Goal: Find specific page/section: Find specific page/section

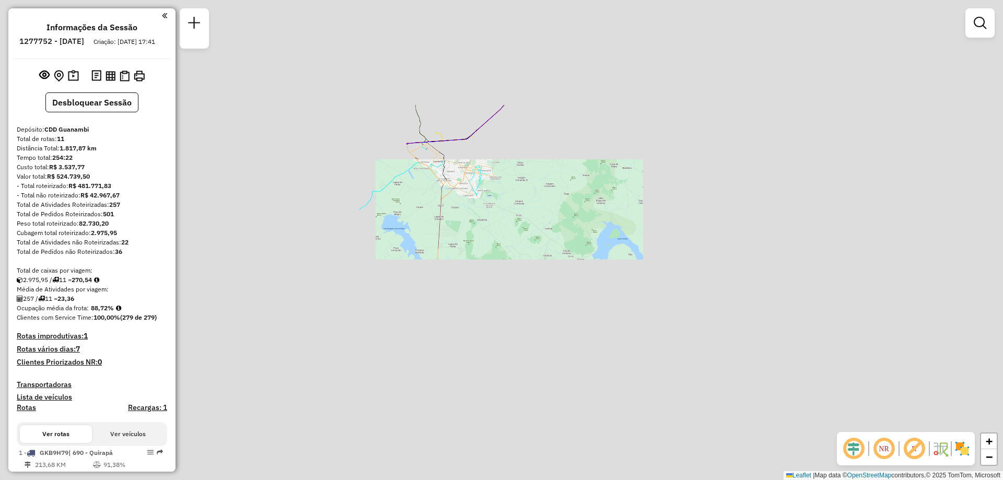
scroll to position [408, 0]
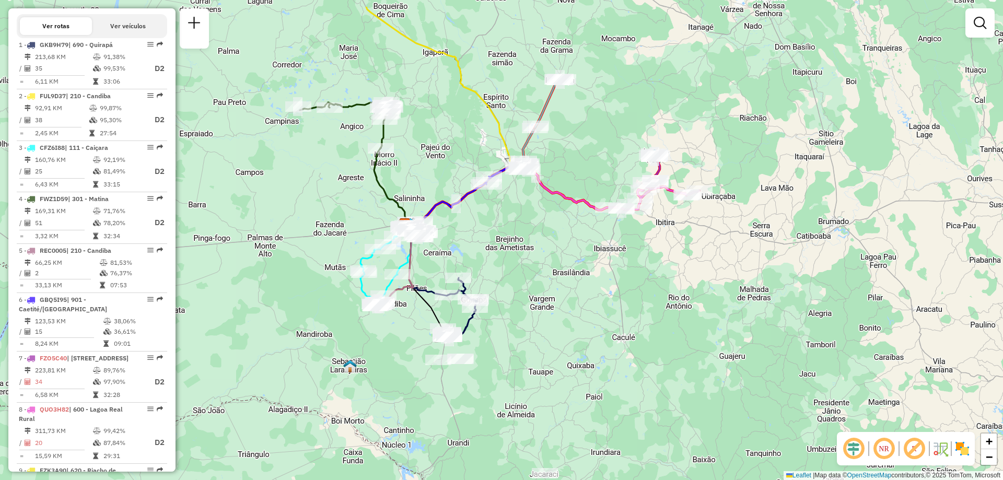
drag, startPoint x: 742, startPoint y: 188, endPoint x: 601, endPoint y: 239, distance: 150.3
click at [601, 239] on div "Janela de atendimento Grade de atendimento Capacidade Transportadoras Veículos …" at bounding box center [501, 240] width 1003 height 480
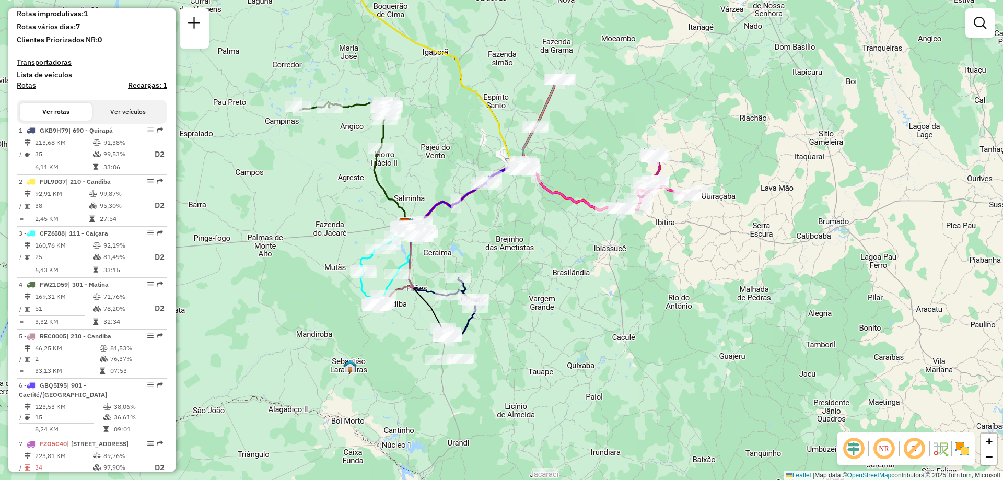
scroll to position [304, 0]
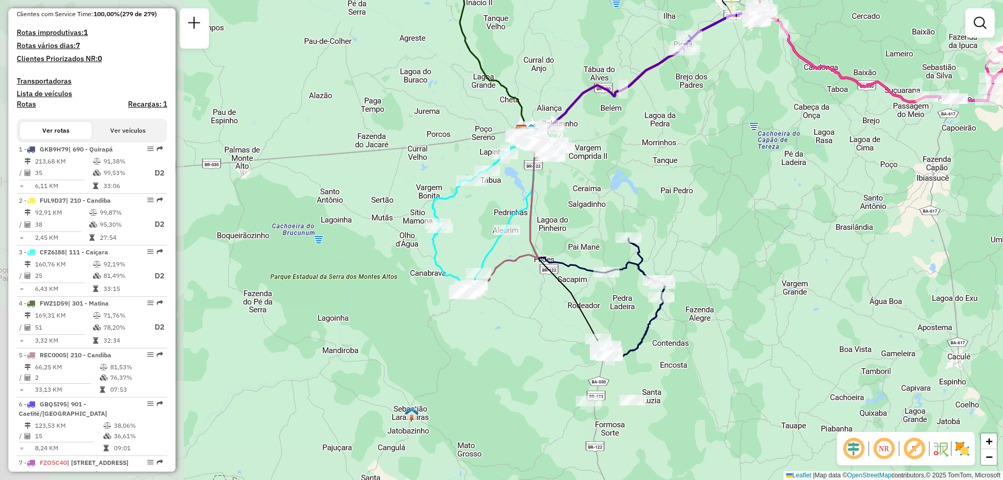
drag, startPoint x: 414, startPoint y: 165, endPoint x: 635, endPoint y: 145, distance: 221.9
click at [635, 145] on div "Janela de atendimento Grade de atendimento Capacidade Transportadoras Veículos …" at bounding box center [501, 240] width 1003 height 480
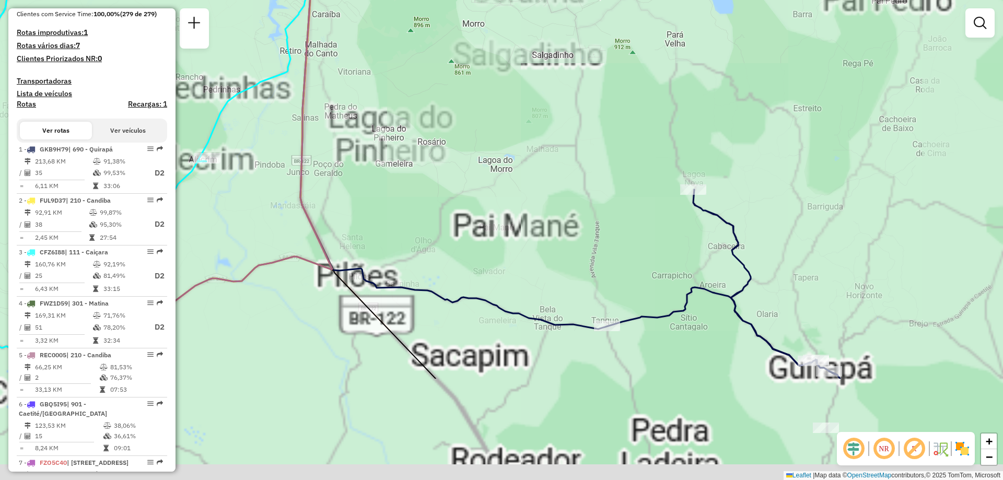
drag, startPoint x: 611, startPoint y: 249, endPoint x: 640, endPoint y: 122, distance: 130.7
click at [643, 85] on div "Janela de atendimento Grade de atendimento Capacidade Transportadoras Veículos …" at bounding box center [501, 240] width 1003 height 480
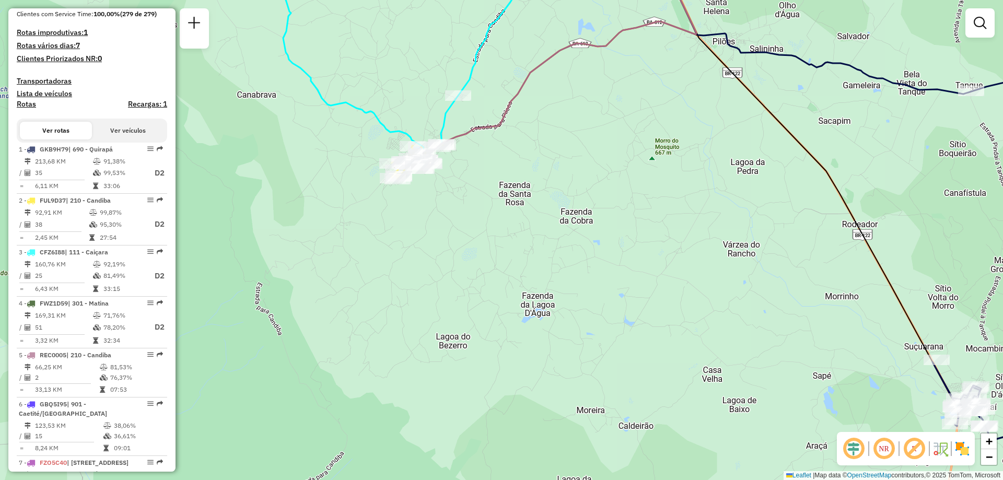
drag, startPoint x: 472, startPoint y: 169, endPoint x: 607, endPoint y: 234, distance: 149.3
click at [607, 234] on div "Janela de atendimento Grade de atendimento Capacidade Transportadoras Veículos …" at bounding box center [501, 240] width 1003 height 480
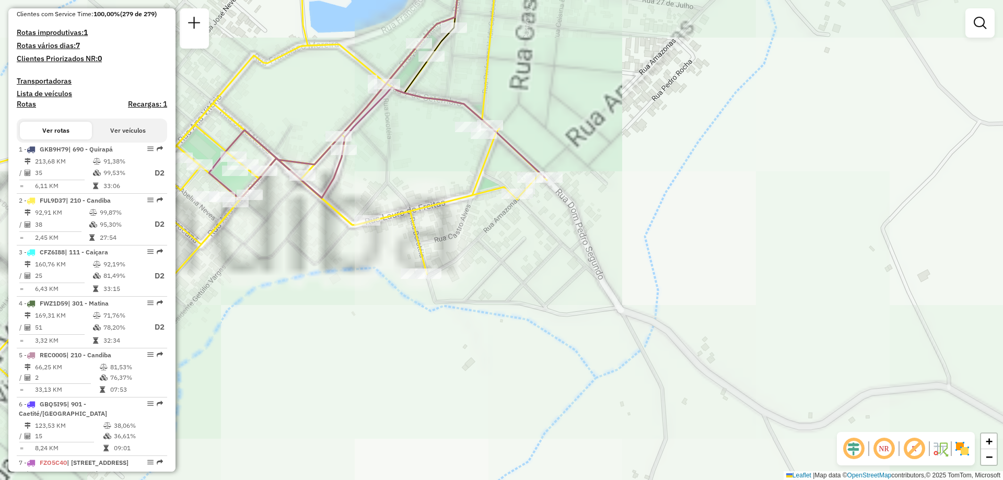
drag, startPoint x: 600, startPoint y: 185, endPoint x: 695, endPoint y: 239, distance: 108.8
click at [695, 239] on div "Janela de atendimento Grade de atendimento Capacidade Transportadoras Veículos …" at bounding box center [501, 240] width 1003 height 480
